Goal: Check status: Check status

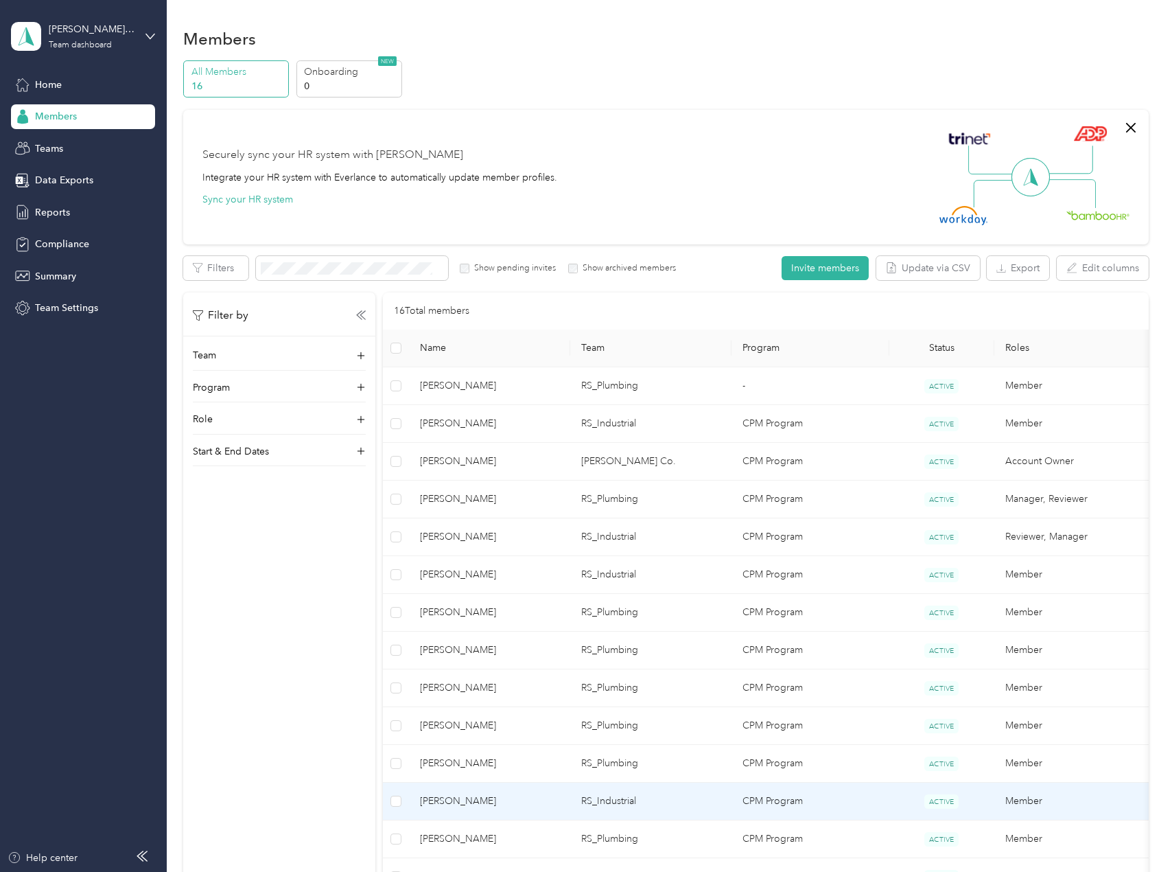
scroll to position [160, 0]
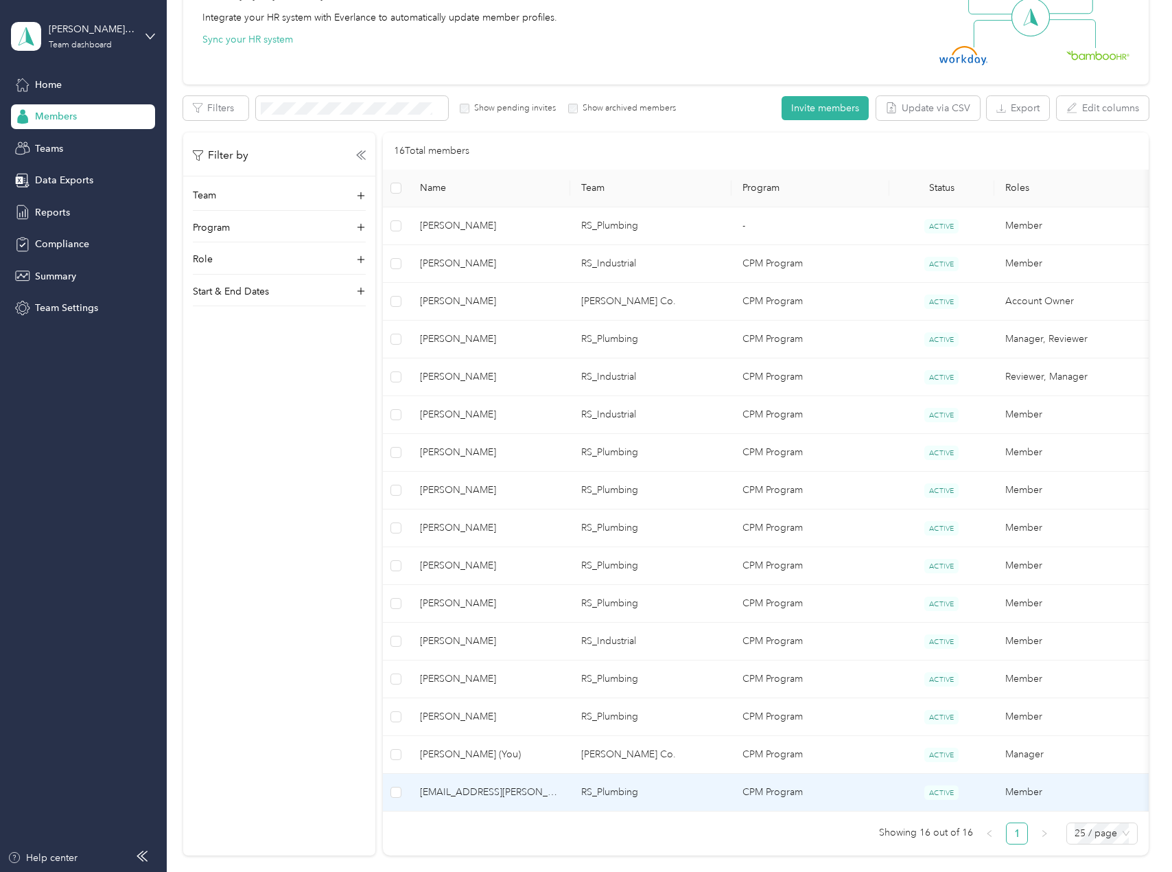
click at [555, 785] on span "[EMAIL_ADDRESS][PERSON_NAME][DOMAIN_NAME]" at bounding box center [489, 792] width 139 height 15
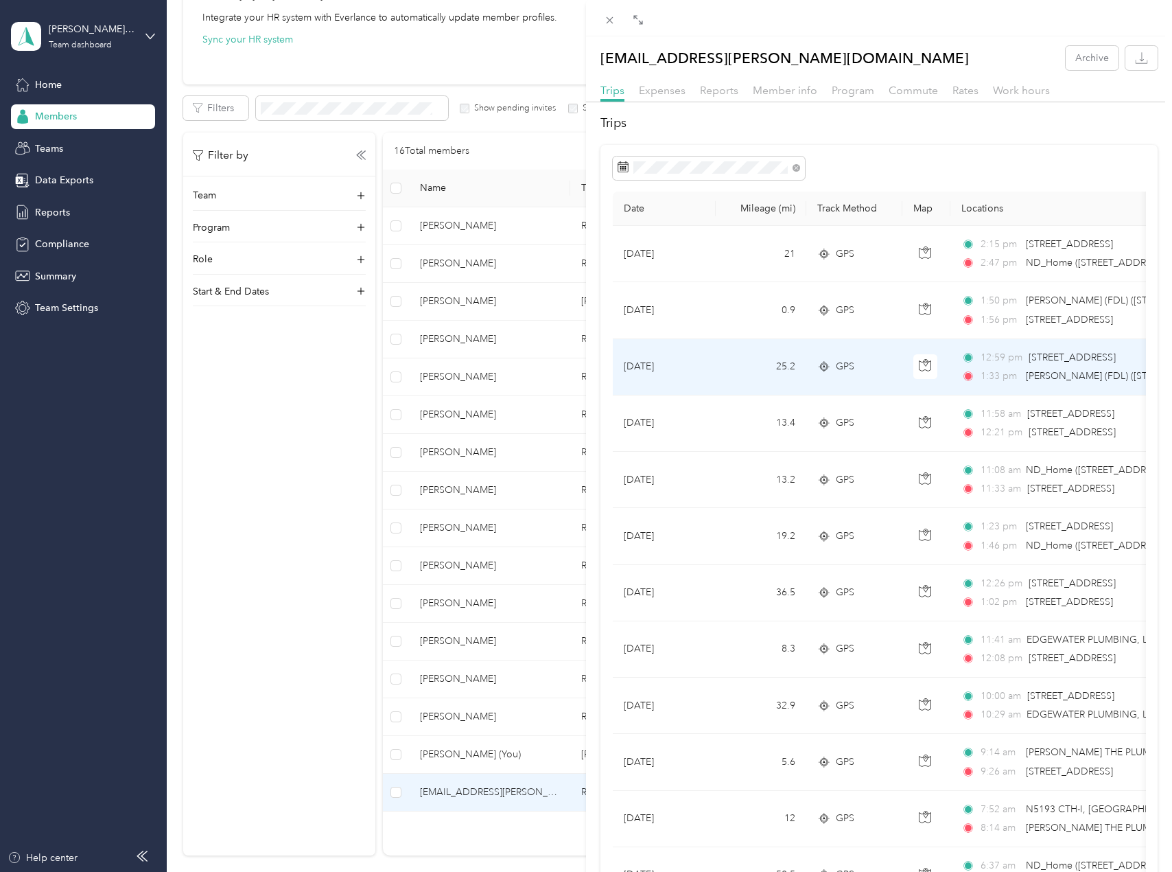
click at [727, 371] on td "25.2" at bounding box center [761, 367] width 91 height 56
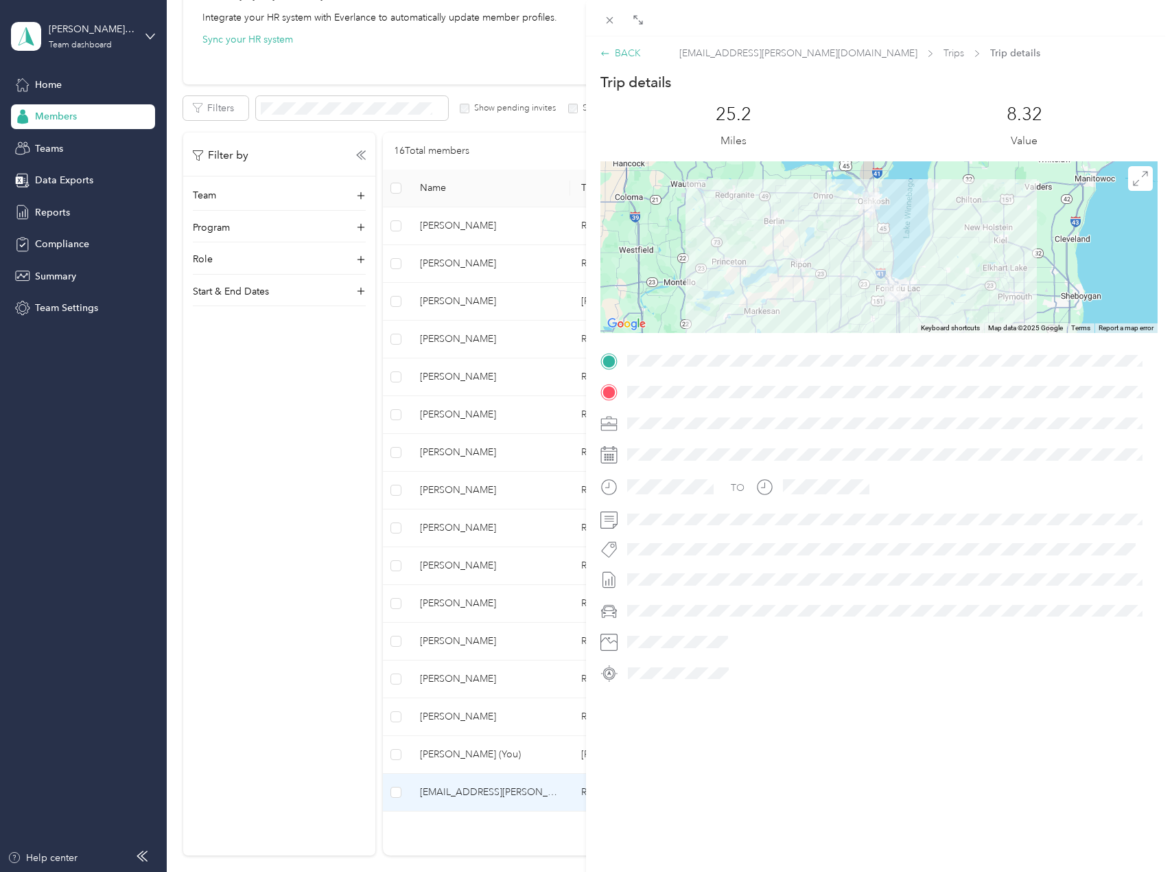
click at [617, 49] on div "BACK" at bounding box center [621, 53] width 40 height 14
